Goal: Task Accomplishment & Management: Manage account settings

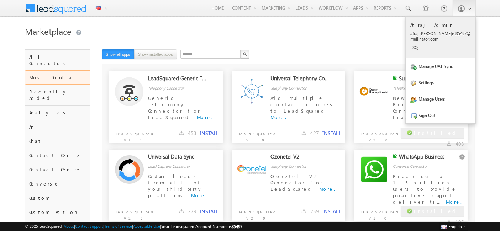
click at [435, 40] on p "afraj .tena nt354 97@ma ilina tor.c om" at bounding box center [440, 36] width 60 height 11
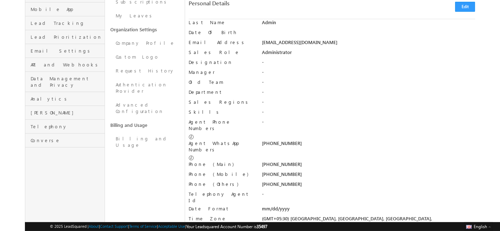
scroll to position [135, 0]
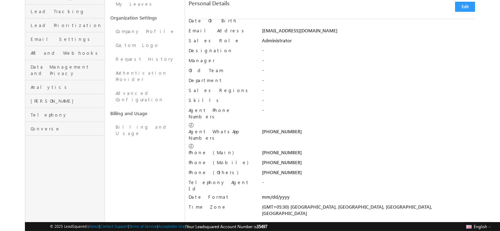
drag, startPoint x: 300, startPoint y: 118, endPoint x: 260, endPoint y: 120, distance: 40.6
click at [260, 128] on div "**********" at bounding box center [332, 138] width 286 height 21
click at [290, 128] on div "[PHONE_NUMBER]" at bounding box center [368, 133] width 213 height 10
click at [298, 128] on div "[PHONE_NUMBER]" at bounding box center [368, 133] width 213 height 10
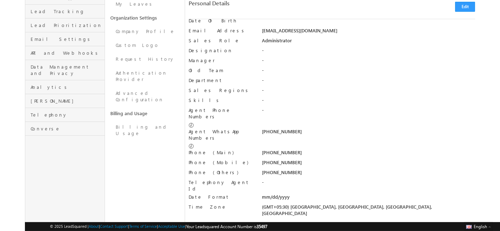
drag, startPoint x: 306, startPoint y: 119, endPoint x: 250, endPoint y: 121, distance: 55.9
click at [250, 128] on div "**********" at bounding box center [332, 138] width 286 height 21
drag, startPoint x: 192, startPoint y: 121, endPoint x: 224, endPoint y: 121, distance: 32.0
click at [224, 128] on label "Agent WhatsApp Numbers" at bounding box center [222, 134] width 66 height 13
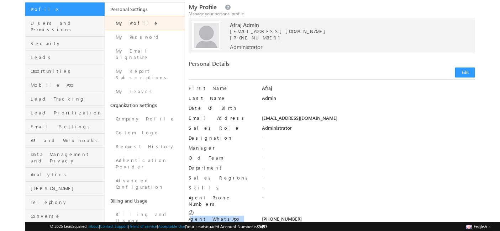
scroll to position [0, 0]
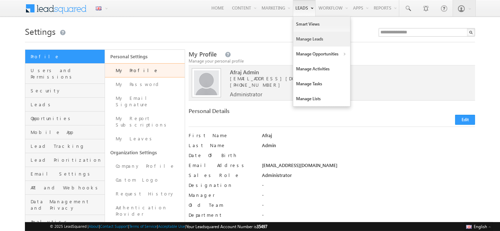
click at [307, 41] on link "Manage Leads" at bounding box center [321, 39] width 57 height 15
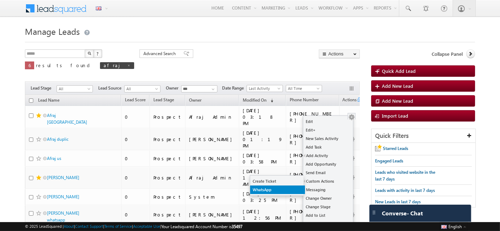
click at [277, 188] on link "WhatsApp" at bounding box center [277, 190] width 55 height 9
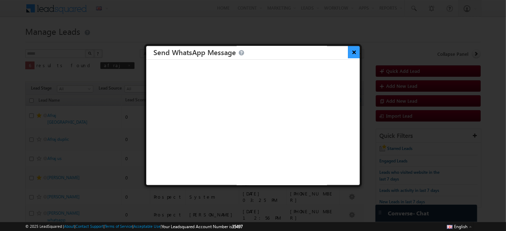
click at [348, 49] on button "×" at bounding box center [354, 52] width 12 height 12
